Goal: Task Accomplishment & Management: Complete application form

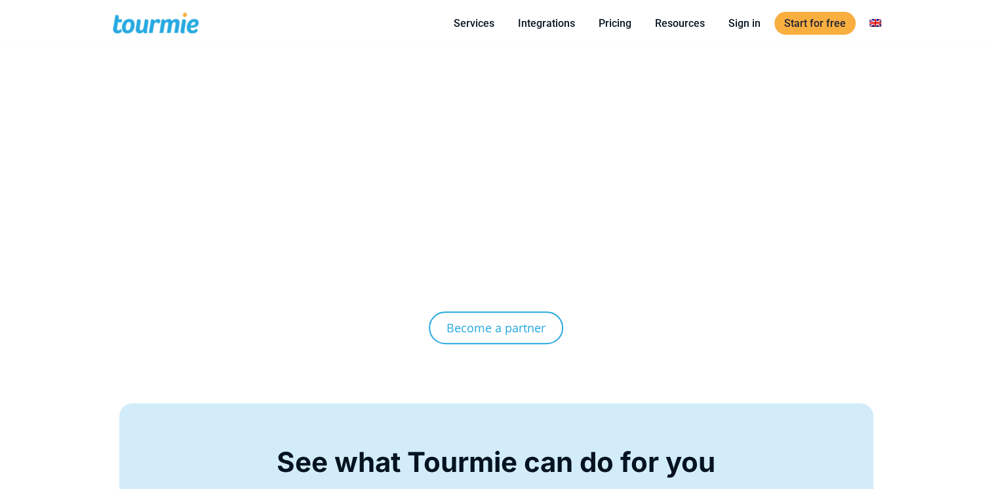
scroll to position [6217, 0]
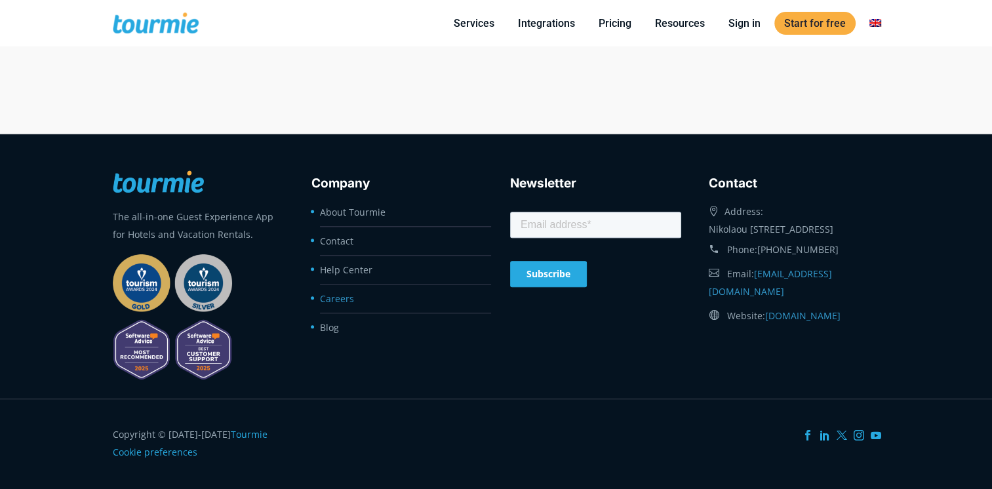
click at [342, 193] on h3 "Company" at bounding box center [397, 184] width 171 height 20
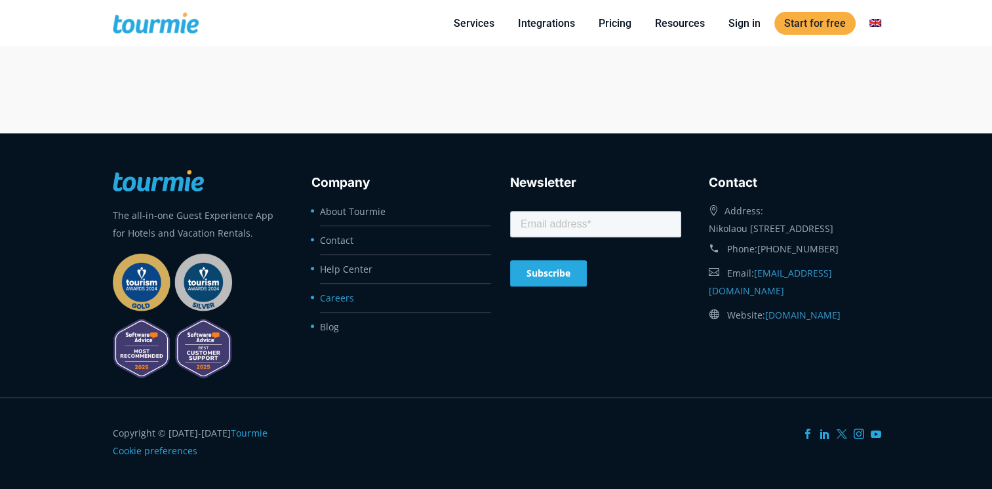
scroll to position [5562, 0]
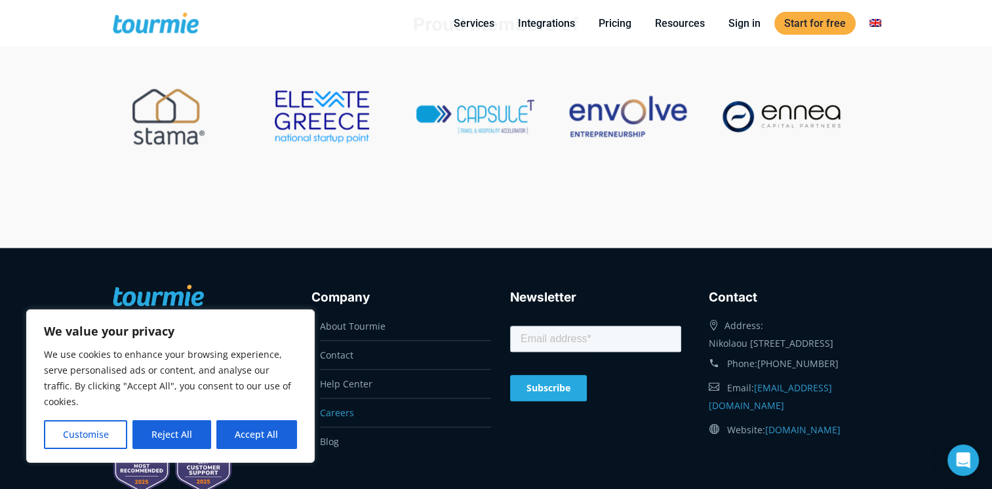
click at [346, 411] on link "Careers" at bounding box center [337, 413] width 34 height 12
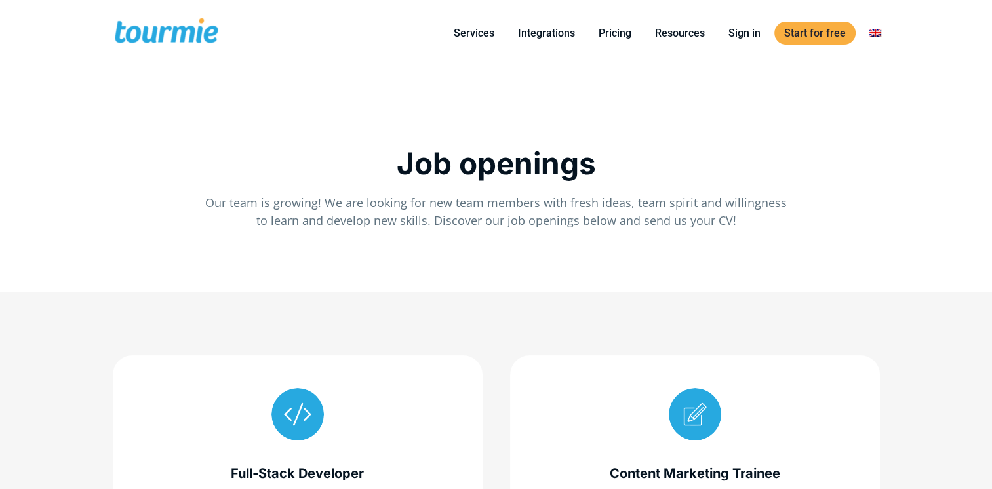
drag, startPoint x: 0, startPoint y: 0, endPoint x: 993, endPoint y: 81, distance: 996.3
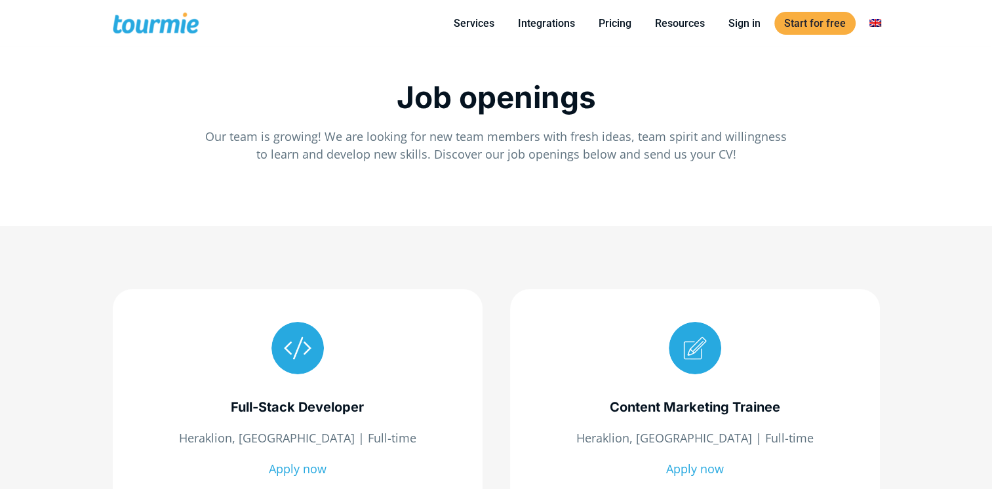
scroll to position [242, 0]
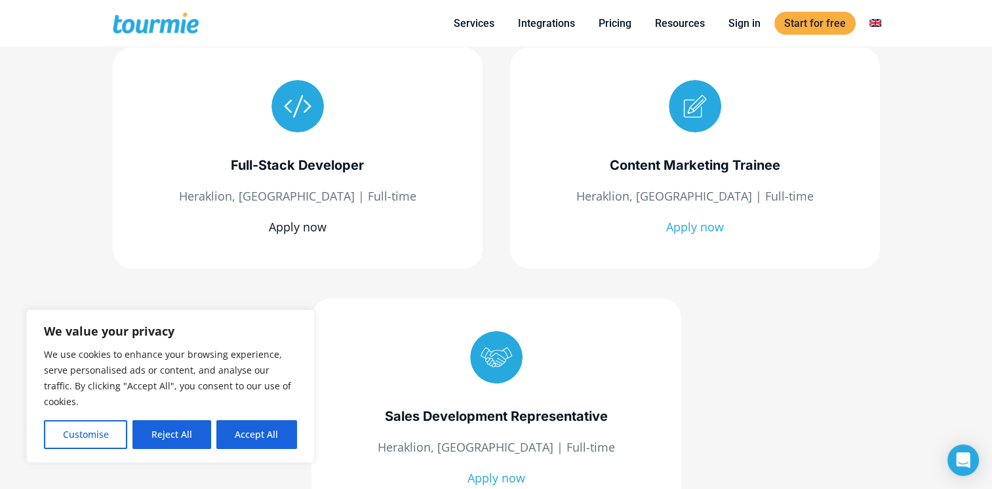
click at [303, 232] on link "Apply now" at bounding box center [298, 227] width 58 height 16
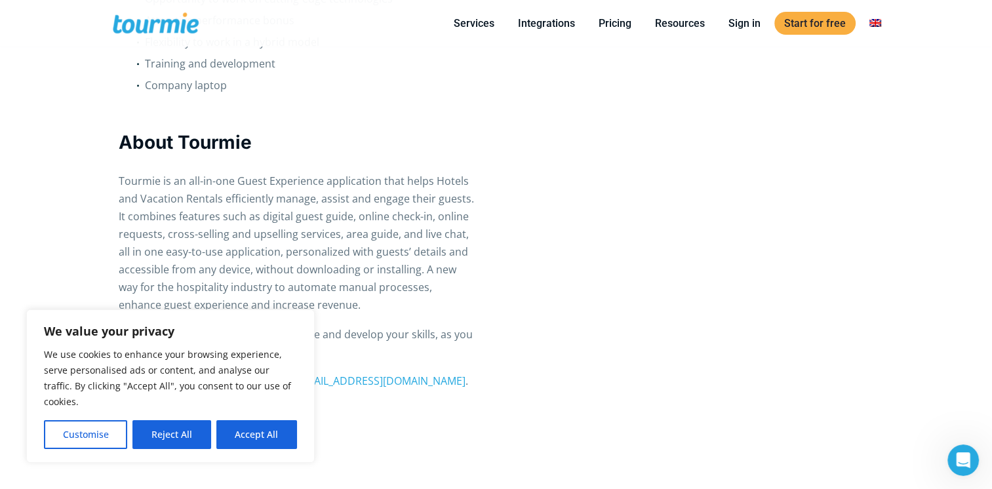
scroll to position [1637, 0]
